Goal: Check status: Check status

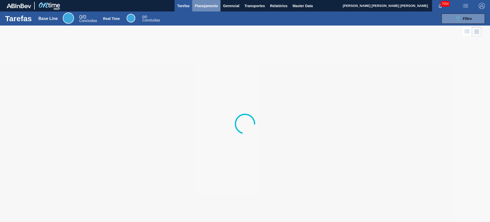
click at [206, 5] on span "Planejamento" at bounding box center [206, 6] width 23 height 6
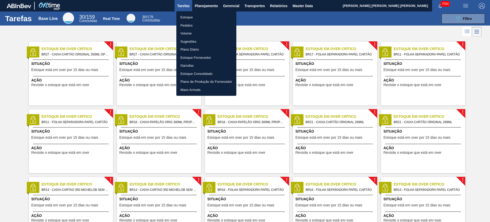
click at [199, 15] on li "Estoque" at bounding box center [206, 17] width 60 height 8
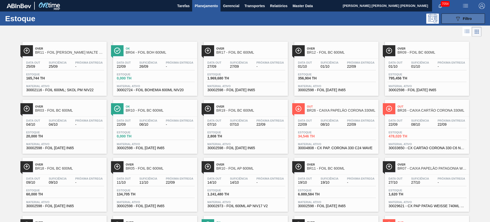
click at [392, 19] on icon at bounding box center [458, 19] width 4 height 4
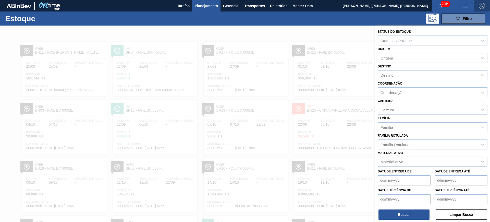
click at [392, 5] on img "button" at bounding box center [482, 6] width 6 height 6
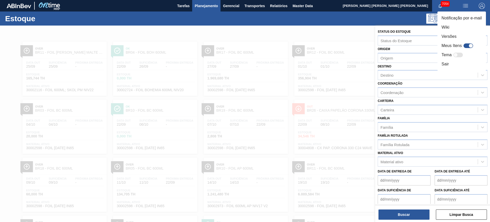
click at [392, 46] on div at bounding box center [468, 45] width 10 height 5
checkbox input "true"
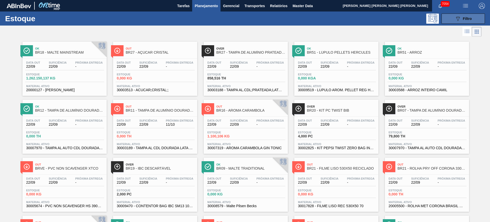
click at [444, 19] on button "089F7B8B-B2A5-4AFE-B5C0-19BA573D28AC Filtro" at bounding box center [462, 19] width 43 height 10
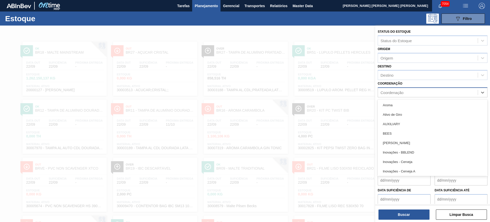
click at [405, 90] on div "Coordenação" at bounding box center [428, 92] width 100 height 7
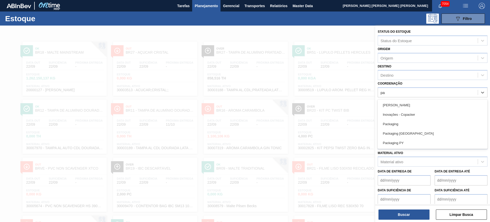
type input "pac"
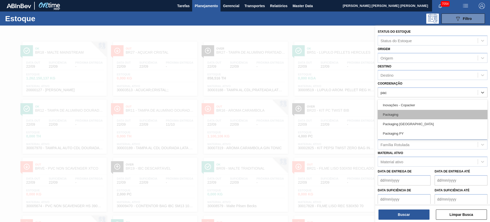
click at [397, 115] on div "Packaging" at bounding box center [433, 114] width 110 height 9
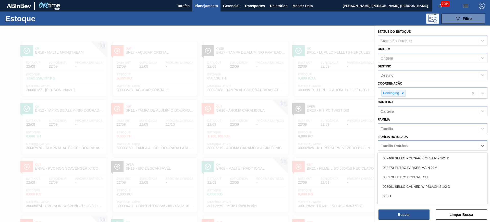
scroll to position [9, 0]
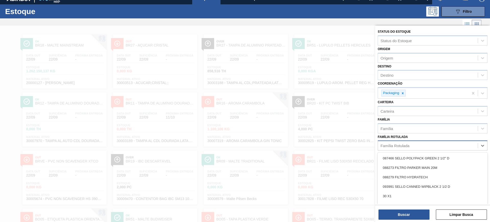
click at [406, 149] on div "Família Rotulada" at bounding box center [428, 145] width 100 height 7
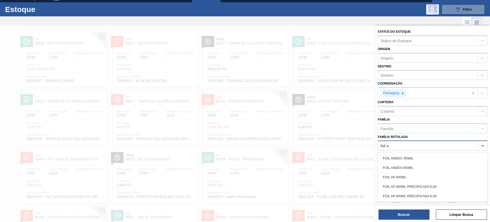
type Rotulada "foil ap"
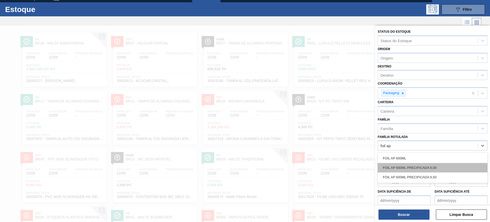
click at [409, 164] on div "FOIL AP 600ML PRECIFICADA 6,00" at bounding box center [433, 167] width 110 height 9
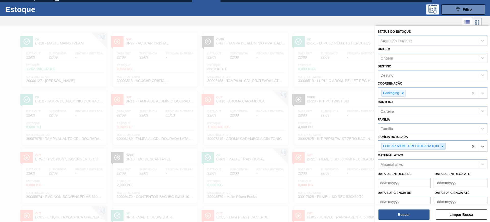
click at [441, 145] on icon at bounding box center [443, 146] width 4 height 4
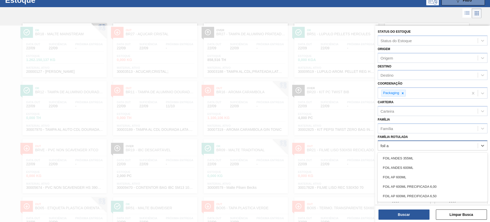
type Rotulada "foil ap"
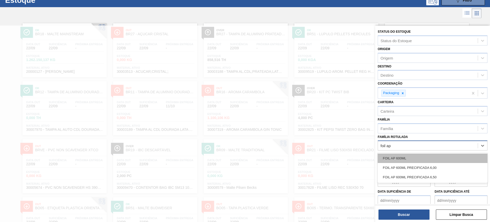
click at [424, 160] on div "FOIL AP 600ML" at bounding box center [433, 157] width 110 height 9
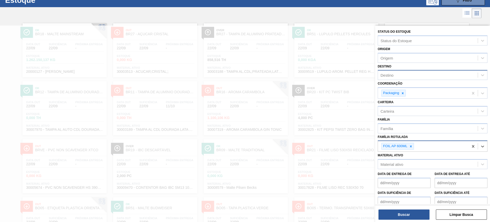
click at [402, 75] on div "Destino" at bounding box center [428, 74] width 100 height 7
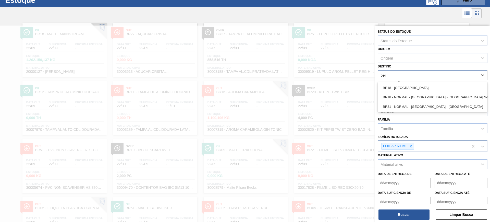
type input "pern"
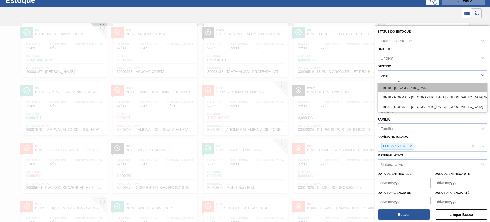
click at [409, 86] on div "BR18 - [GEOGRAPHIC_DATA]" at bounding box center [433, 87] width 110 height 9
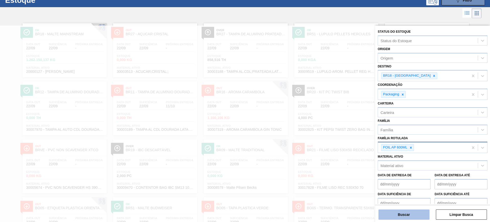
click at [410, 212] on button "Buscar" at bounding box center [403, 214] width 51 height 10
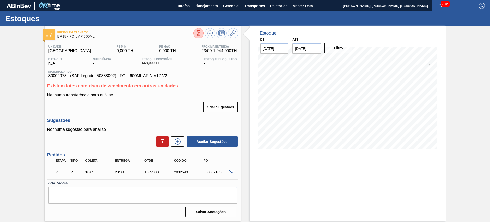
click at [314, 43] on div "Até 06/10/2025" at bounding box center [306, 45] width 28 height 18
click at [314, 50] on input "06/10/2025" at bounding box center [306, 48] width 28 height 10
click at [349, 60] on button "Next Month" at bounding box center [350, 61] width 4 height 4
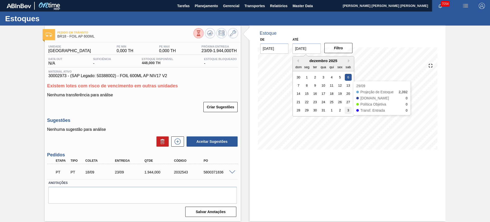
click at [351, 110] on div "3" at bounding box center [348, 110] width 7 height 7
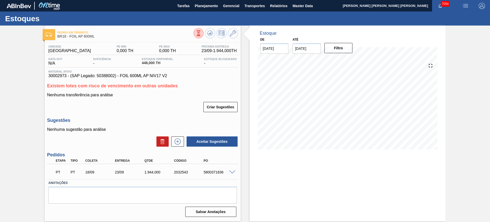
type input "03/01/2026"
click at [339, 51] on button "Filtro" at bounding box center [338, 48] width 28 height 10
